Goal: Navigation & Orientation: Find specific page/section

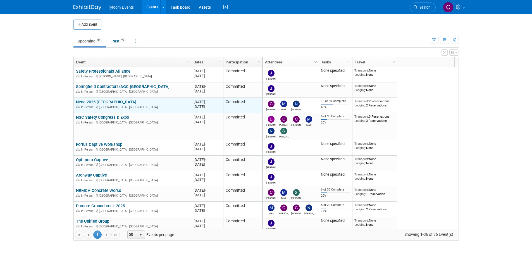
click at [96, 101] on link "Neca 2025 [GEOGRAPHIC_DATA]" at bounding box center [106, 101] width 60 height 5
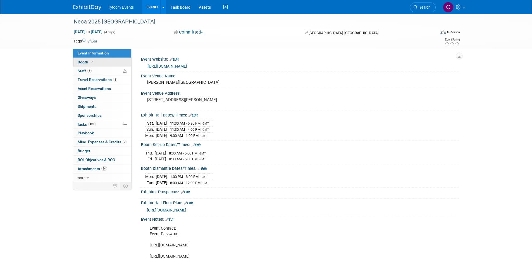
click at [81, 63] on span "Booth" at bounding box center [86, 62] width 17 height 4
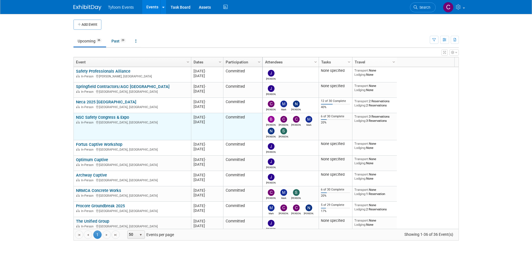
click at [100, 116] on link "NSC Safety Congress & Expo" at bounding box center [102, 117] width 53 height 5
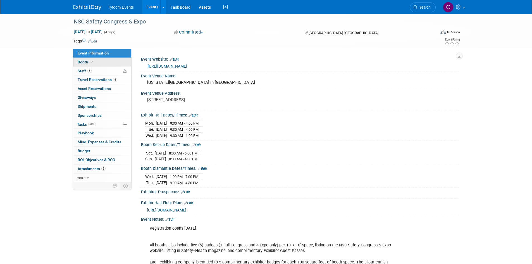
click at [81, 63] on span "Booth" at bounding box center [86, 62] width 17 height 4
